Goal: Task Accomplishment & Management: Use online tool/utility

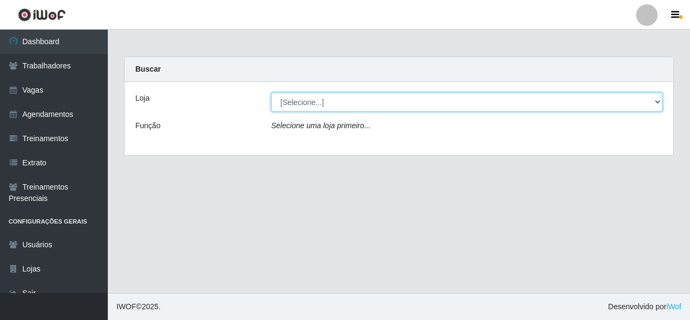
click at [509, 102] on select "[Selecione...] Rede Econômico - Malvinas Rede Econômico - Prata" at bounding box center [467, 102] width 392 height 19
select select "194"
click at [271, 93] on select "[Selecione...] Rede Econômico - Malvinas Rede Econômico - Prata" at bounding box center [467, 102] width 392 height 19
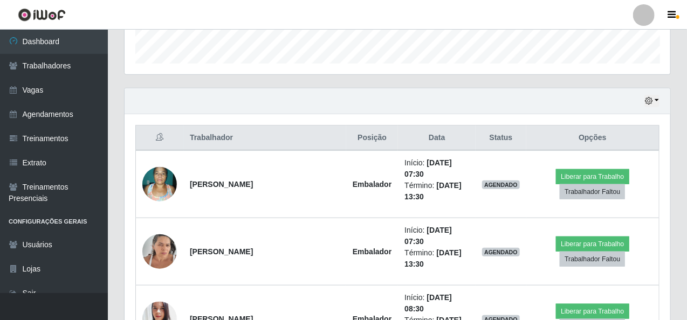
scroll to position [324, 0]
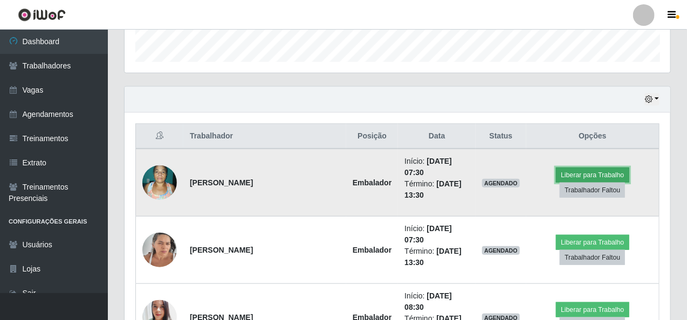
click at [593, 171] on button "Liberar para Trabalho" at bounding box center [592, 175] width 73 height 15
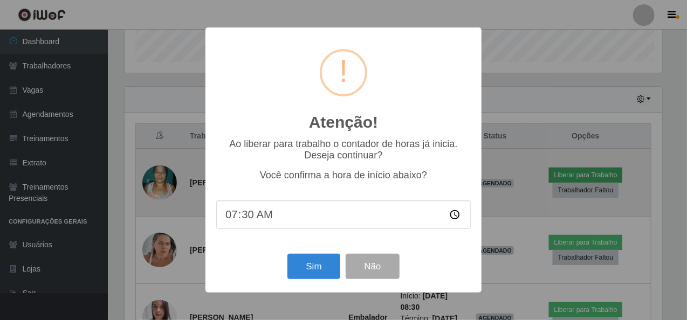
scroll to position [224, 542]
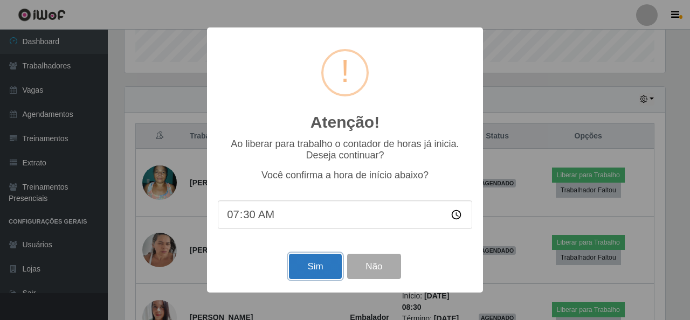
click at [315, 266] on button "Sim" at bounding box center [315, 266] width 52 height 25
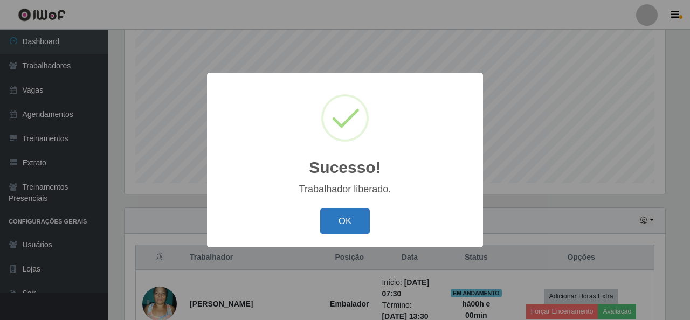
click at [341, 216] on button "OK" at bounding box center [345, 221] width 50 height 25
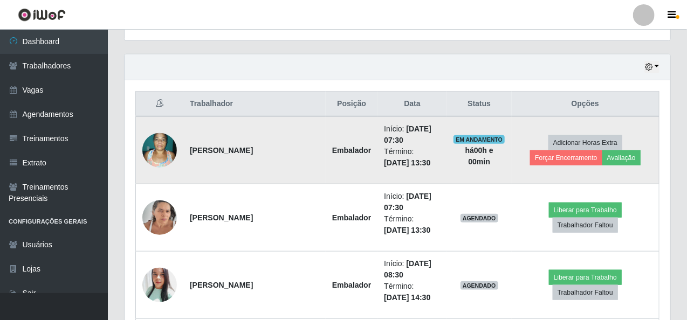
scroll to position [364, 0]
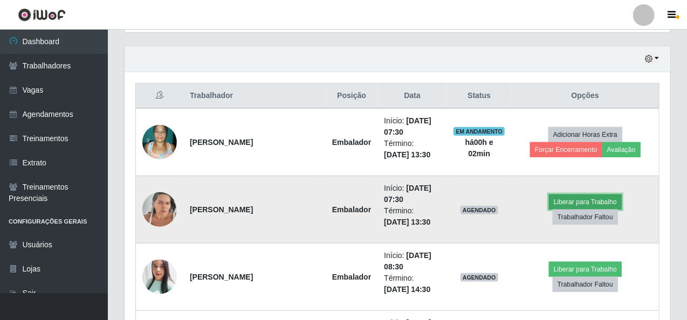
click at [602, 198] on button "Liberar para Trabalho" at bounding box center [585, 202] width 73 height 15
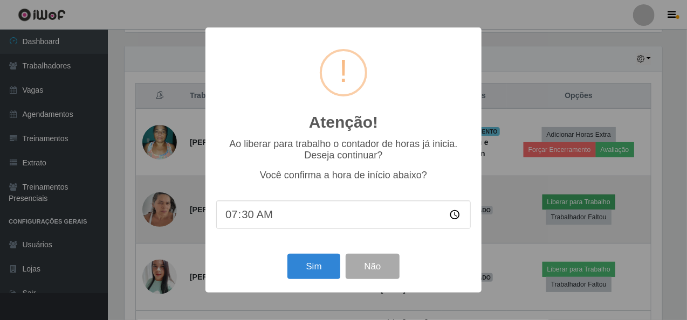
scroll to position [224, 542]
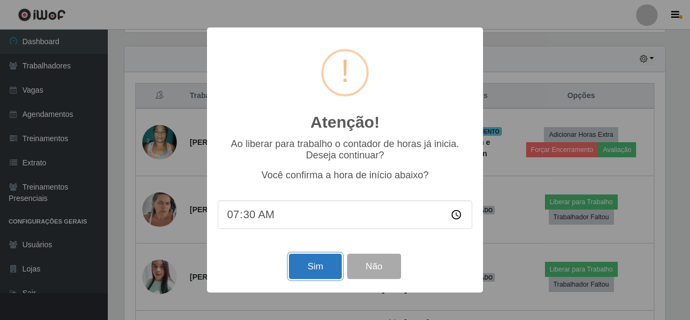
click at [304, 269] on button "Sim" at bounding box center [315, 266] width 52 height 25
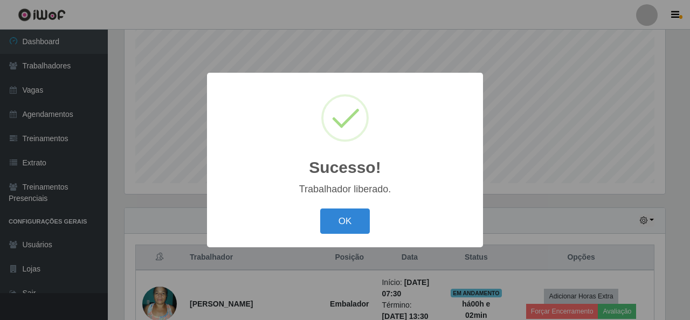
click at [342, 215] on button "OK" at bounding box center [345, 221] width 50 height 25
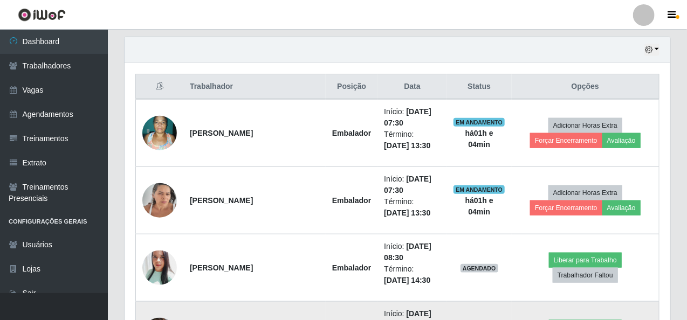
scroll to position [444, 0]
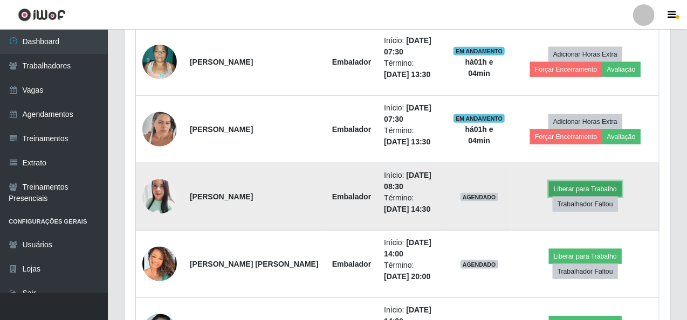
click at [576, 182] on button "Liberar para Trabalho" at bounding box center [585, 189] width 73 height 15
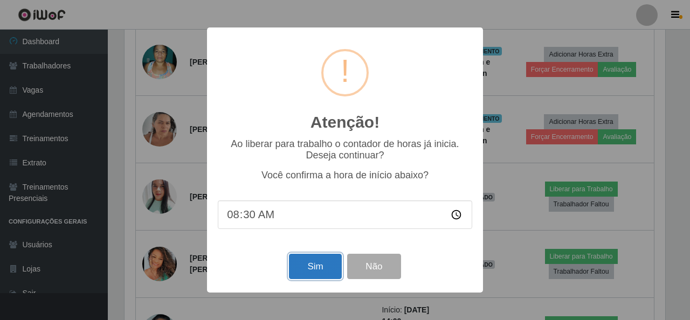
click at [305, 260] on button "Sim" at bounding box center [315, 266] width 52 height 25
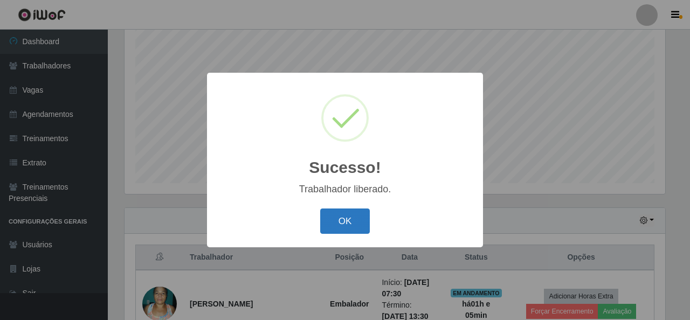
click at [347, 229] on button "OK" at bounding box center [345, 221] width 50 height 25
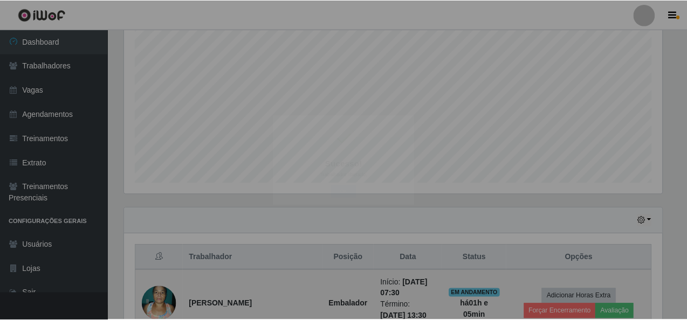
scroll to position [224, 546]
